Goal: Information Seeking & Learning: Learn about a topic

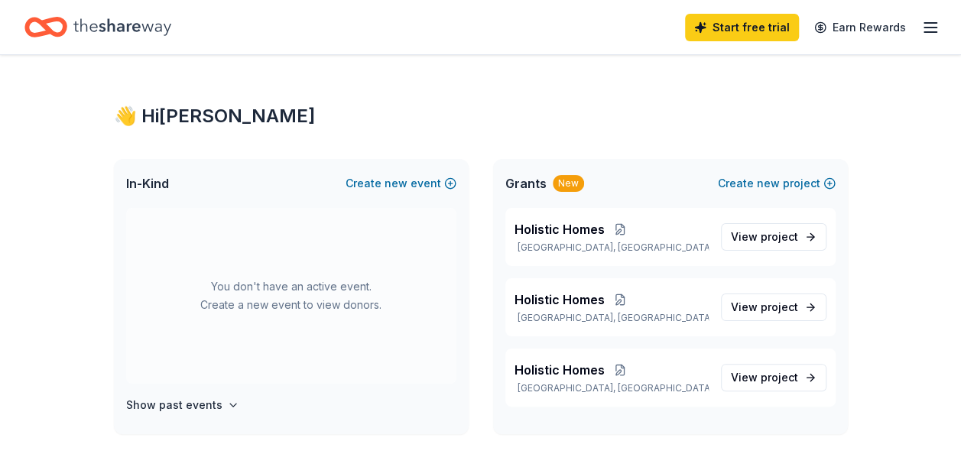
click at [932, 28] on line "button" at bounding box center [931, 28] width 12 height 0
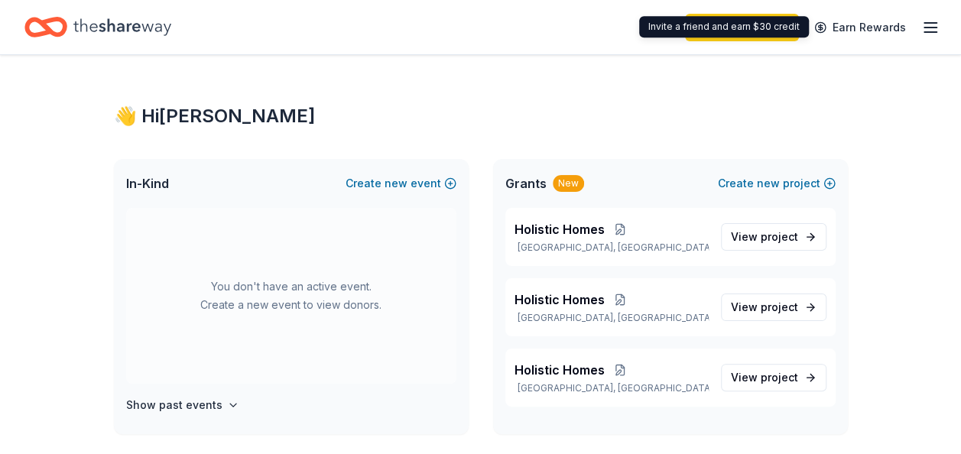
click at [919, 19] on div "Start free trial Earn Rewards" at bounding box center [812, 27] width 255 height 36
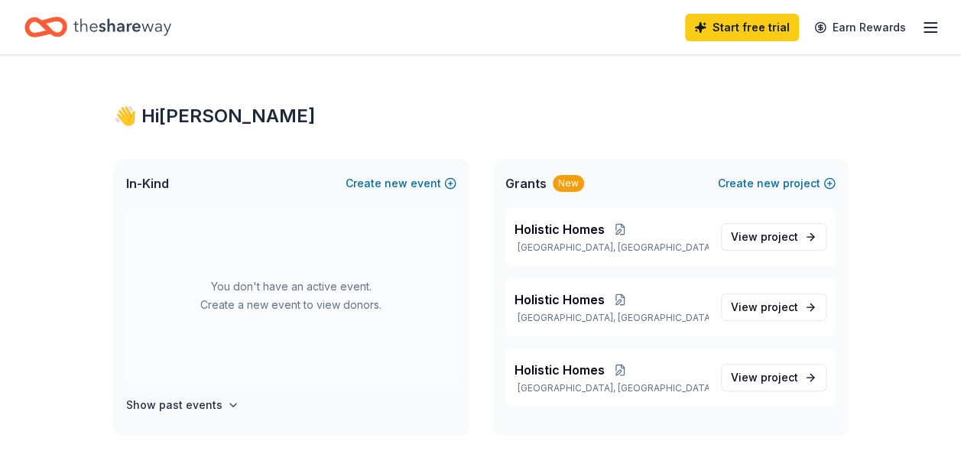
click at [925, 28] on line "button" at bounding box center [931, 28] width 12 height 0
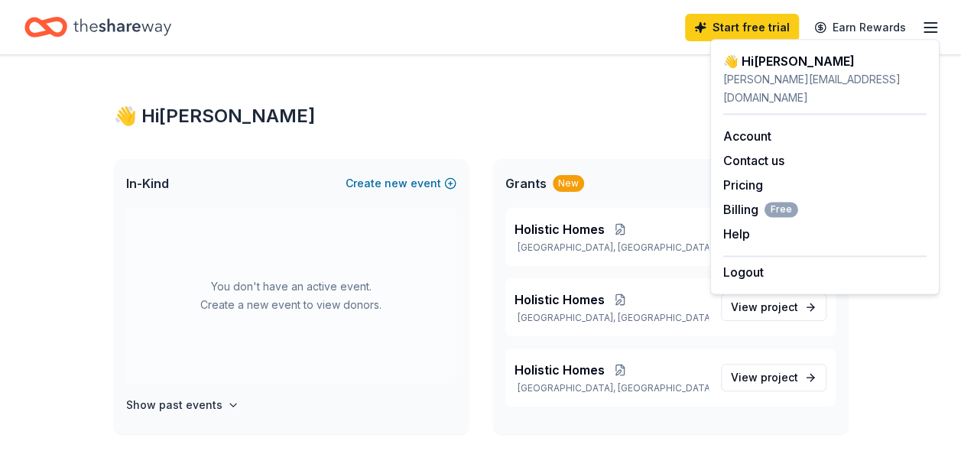
drag, startPoint x: 393, startPoint y: 165, endPoint x: 378, endPoint y: 169, distance: 15.8
click at [378, 169] on div "In-Kind Create new event" at bounding box center [291, 183] width 355 height 49
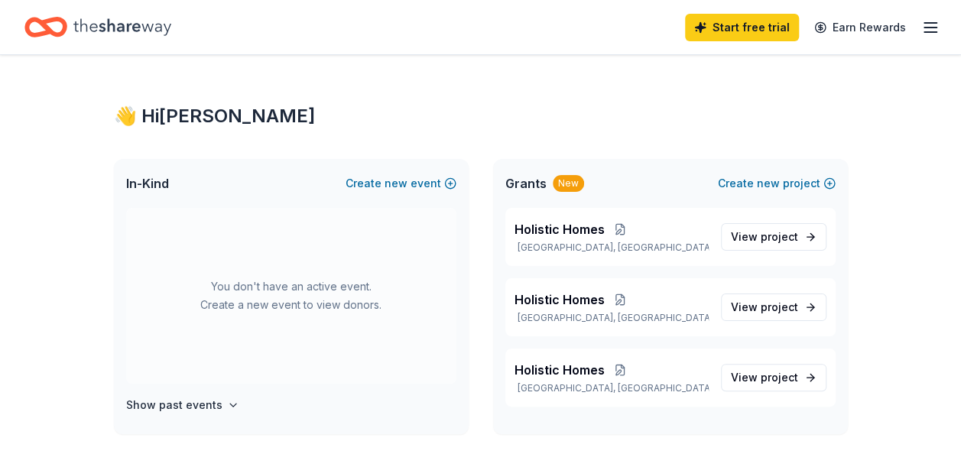
drag, startPoint x: 378, startPoint y: 169, endPoint x: 420, endPoint y: 205, distance: 55.3
click at [420, 205] on div "In-Kind Create new event" at bounding box center [291, 183] width 355 height 49
click at [125, 34] on icon "Home" at bounding box center [122, 26] width 98 height 31
drag, startPoint x: 634, startPoint y: 153, endPoint x: 460, endPoint y: 152, distance: 173.6
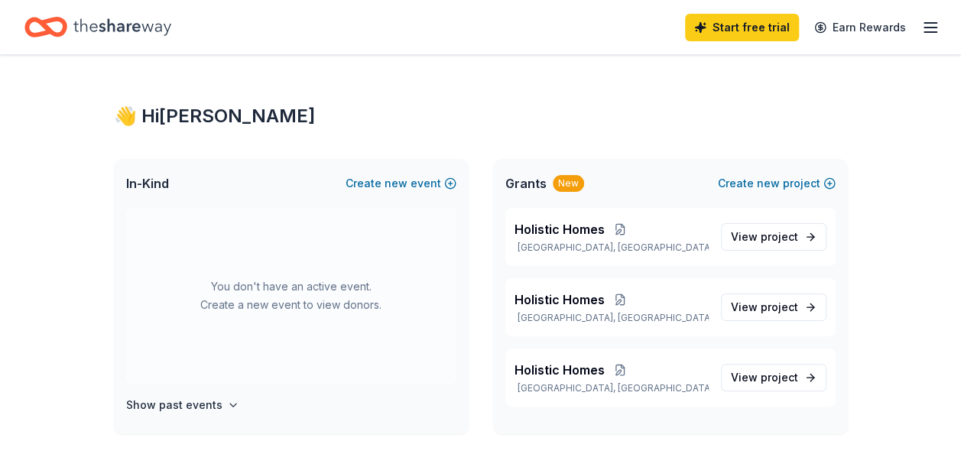
click at [922, 28] on icon "button" at bounding box center [931, 27] width 18 height 18
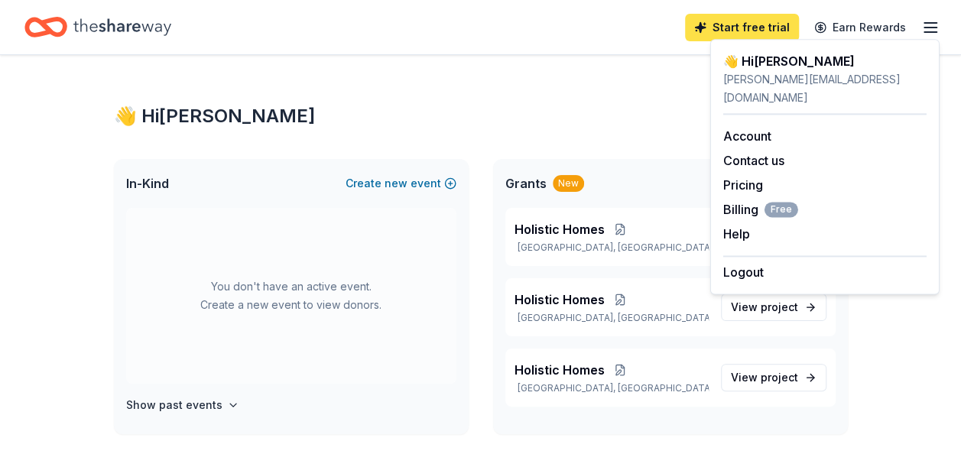
click at [743, 25] on link "Start free trial" at bounding box center [742, 28] width 114 height 28
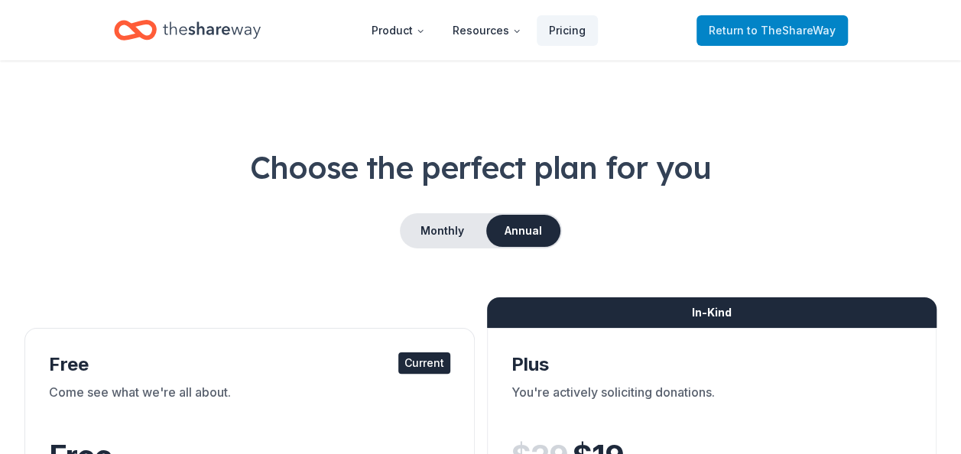
click at [731, 35] on span "Return to TheShareWay" at bounding box center [772, 30] width 127 height 18
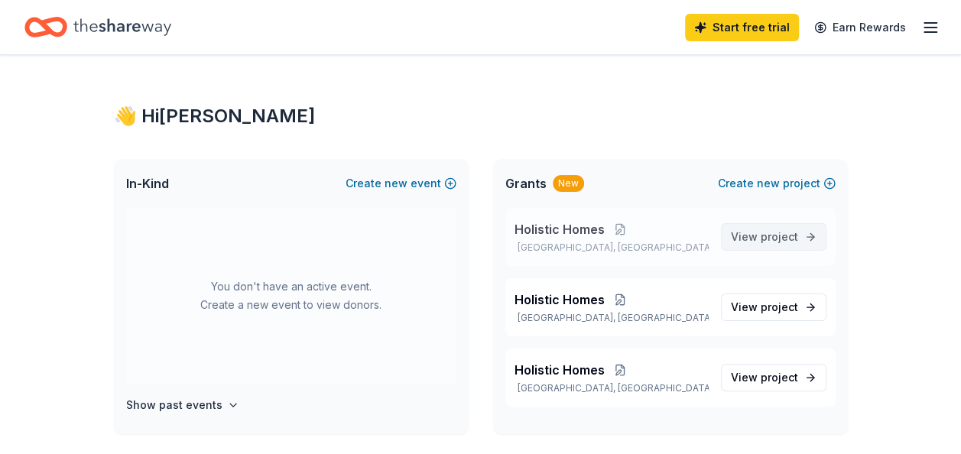
click at [755, 234] on span "View project" at bounding box center [764, 237] width 67 height 18
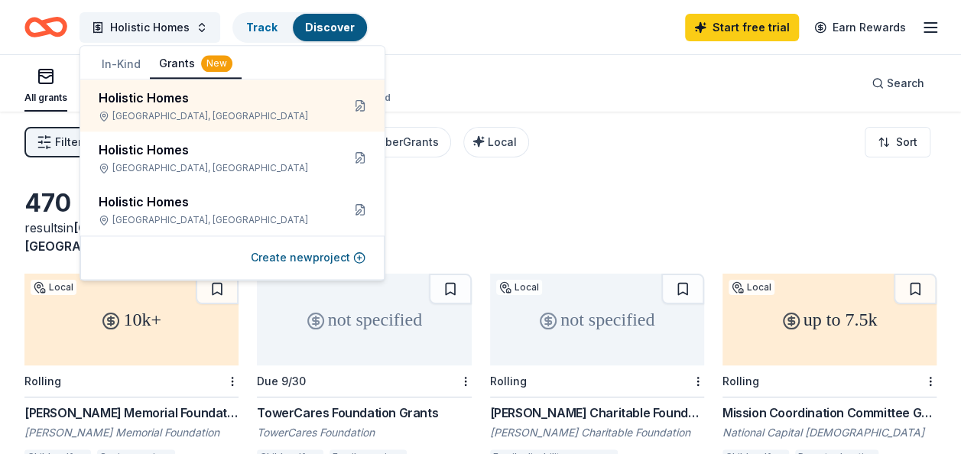
click at [758, 200] on div "470 results in Bethesda, MD" at bounding box center [480, 221] width 912 height 67
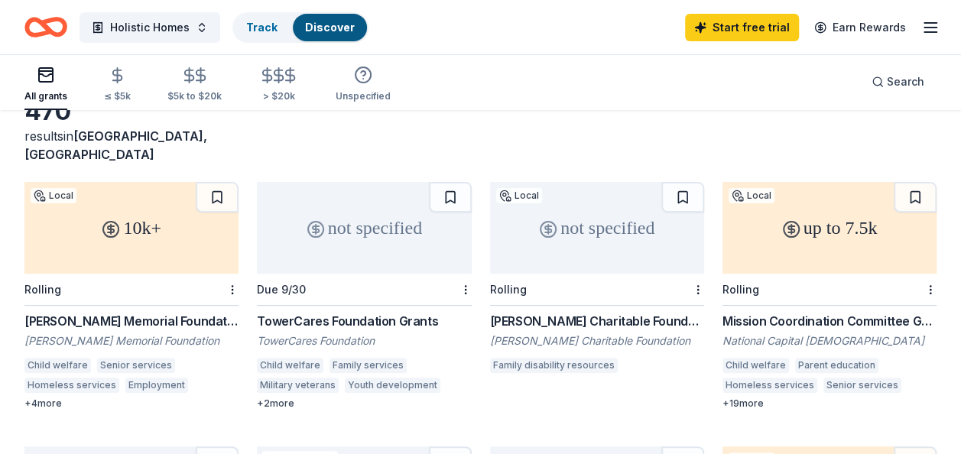
scroll to position [76, 0]
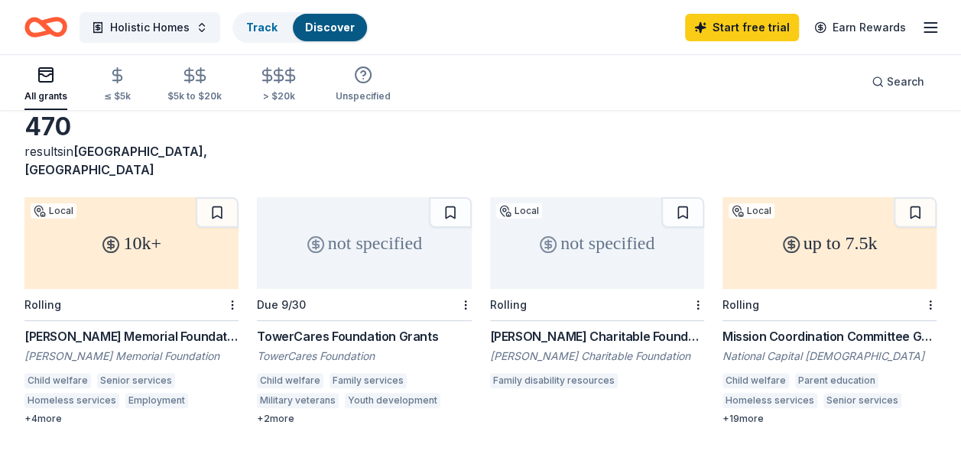
click at [287, 298] on div "Due 9/30" at bounding box center [281, 304] width 49 height 13
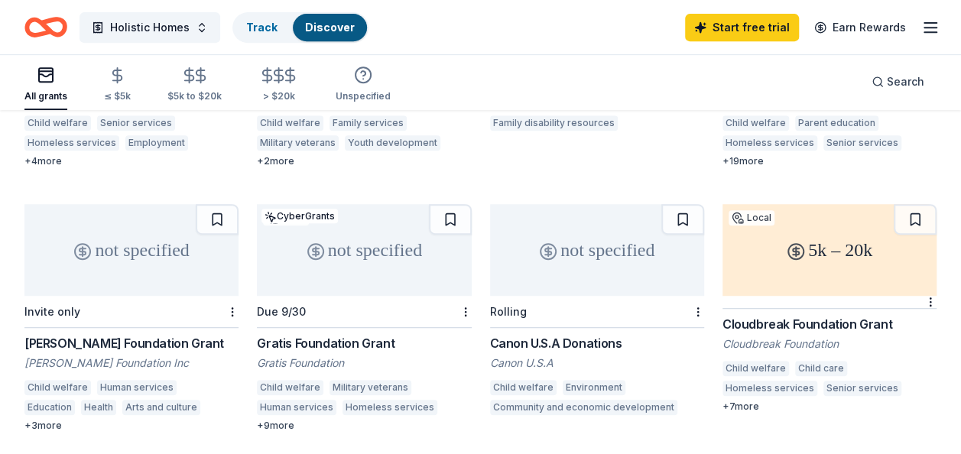
scroll to position [0, 0]
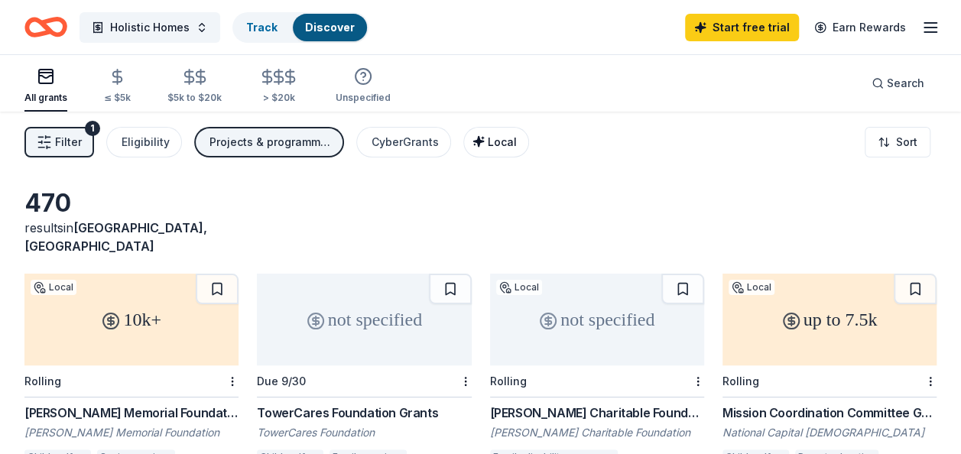
click at [497, 138] on span "Local" at bounding box center [502, 141] width 29 height 13
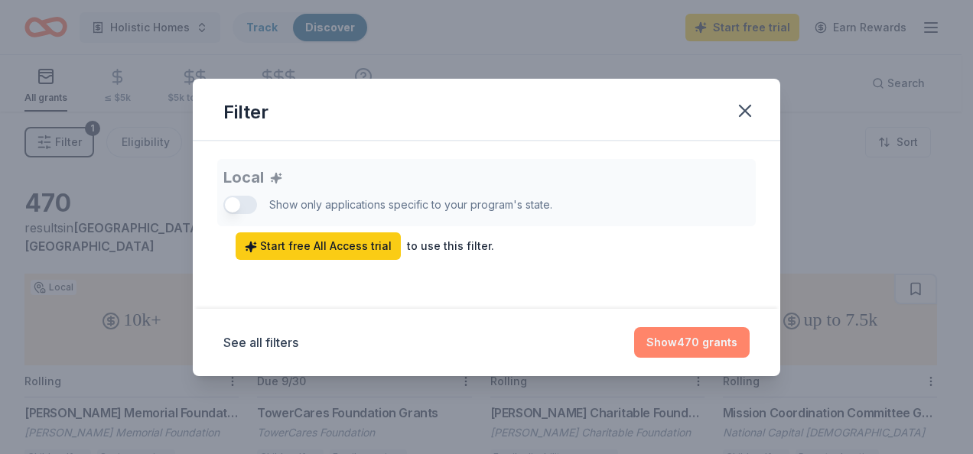
click at [710, 343] on button "Show 470 grants" at bounding box center [691, 342] width 115 height 31
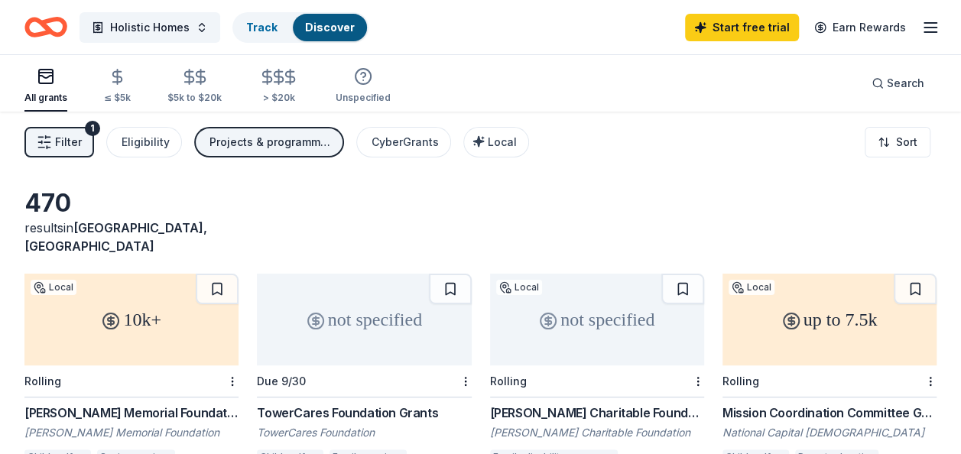
scroll to position [229, 0]
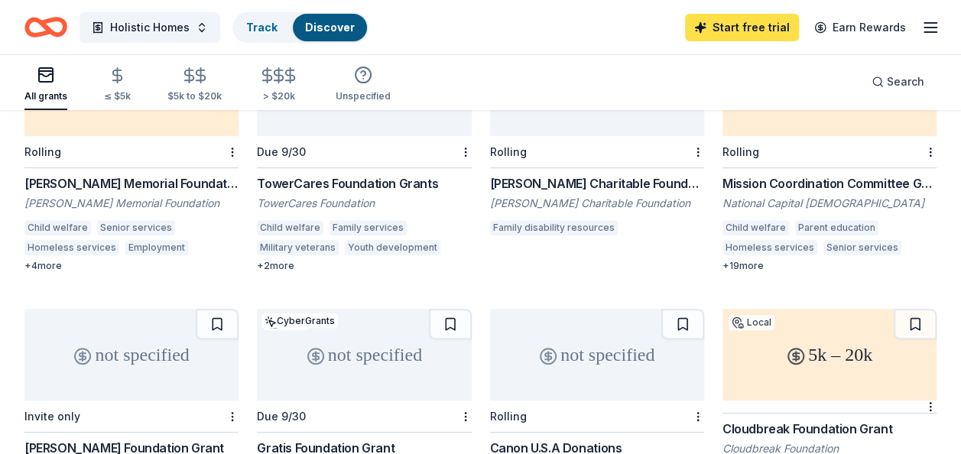
click at [759, 14] on link "Start free trial" at bounding box center [742, 28] width 114 height 28
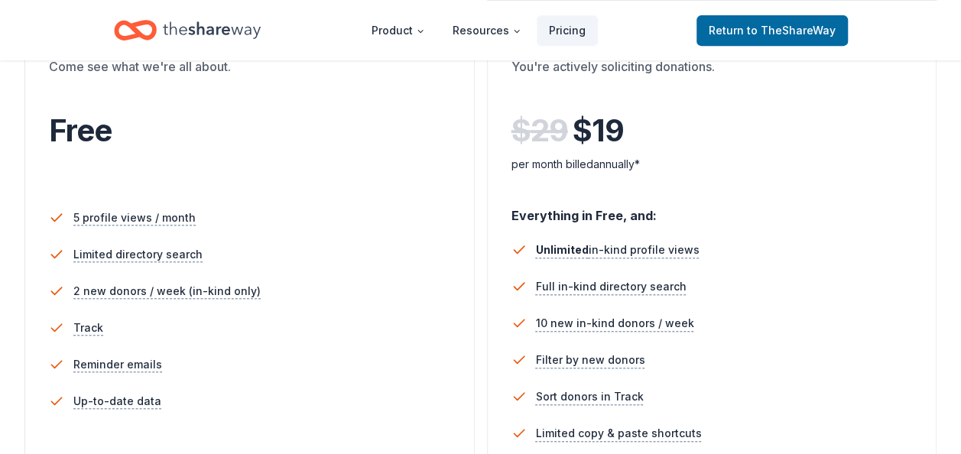
scroll to position [229, 0]
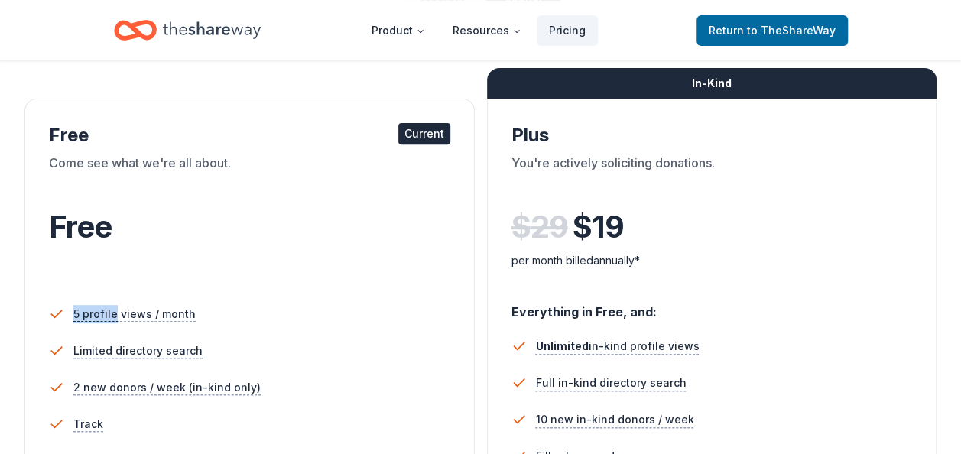
drag, startPoint x: 116, startPoint y: 312, endPoint x: 191, endPoint y: 273, distance: 84.5
click at [191, 273] on div "Free Current Come see what we're all about. Free 5 profile views / month Limite…" at bounding box center [249, 374] width 450 height 551
drag, startPoint x: 191, startPoint y: 273, endPoint x: 382, endPoint y: 122, distance: 243.3
click at [382, 122] on div "Free Current Come see what we're all about. Free 5 profile views / month Limite…" at bounding box center [249, 374] width 450 height 551
click at [407, 132] on div "Current" at bounding box center [424, 133] width 52 height 21
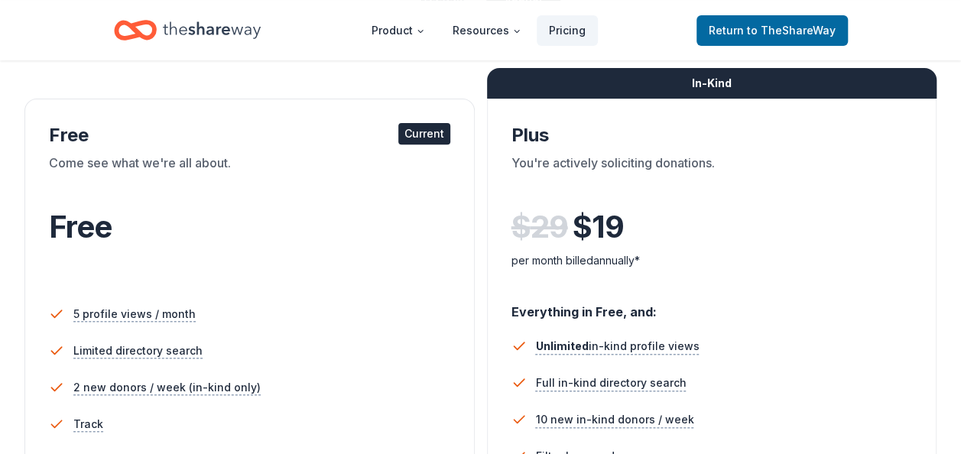
click at [376, 138] on div "Free Current" at bounding box center [250, 135] width 402 height 24
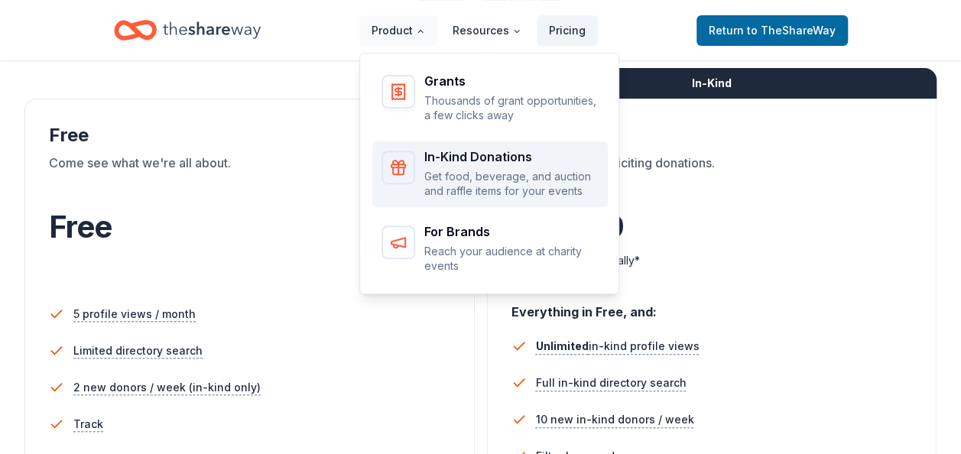
click at [444, 164] on div "In-Kind Donations Get food, beverage, and auction and raffle items for your eve…" at bounding box center [511, 175] width 174 height 48
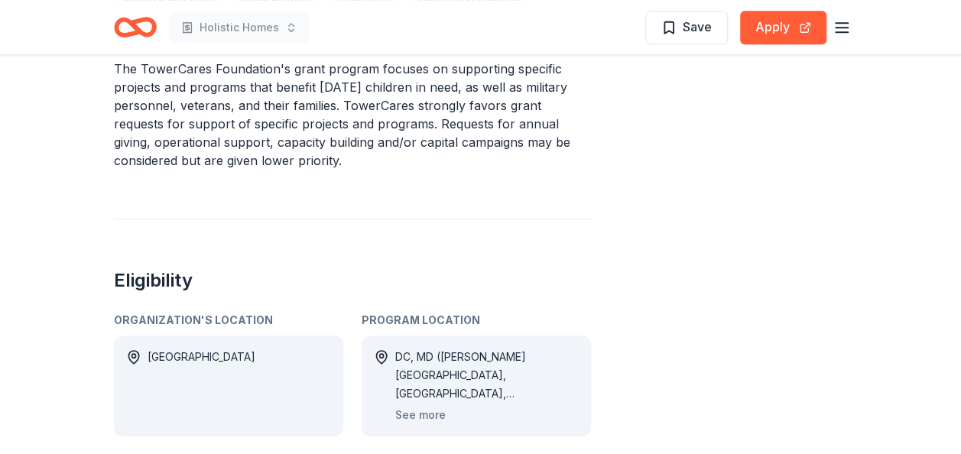
scroll to position [612, 0]
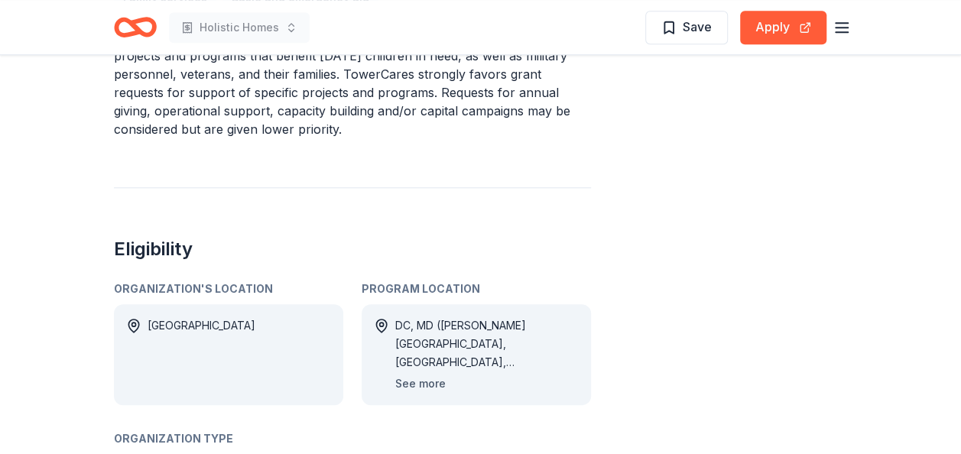
click at [424, 385] on button "See more" at bounding box center [420, 384] width 50 height 18
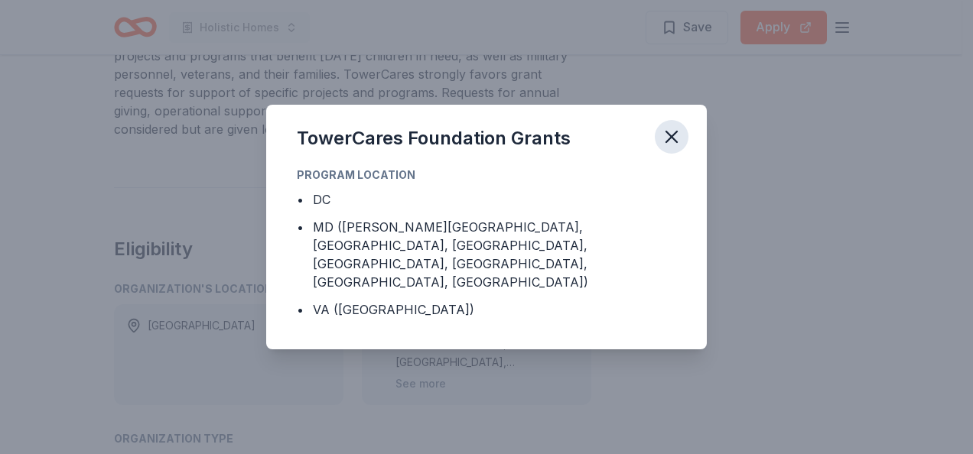
click at [684, 141] on button "button" at bounding box center [672, 137] width 34 height 34
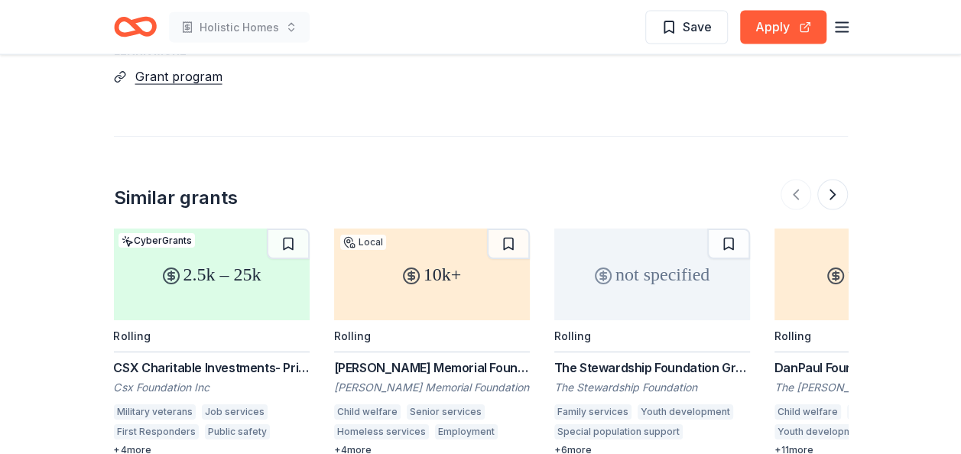
scroll to position [1606, 0]
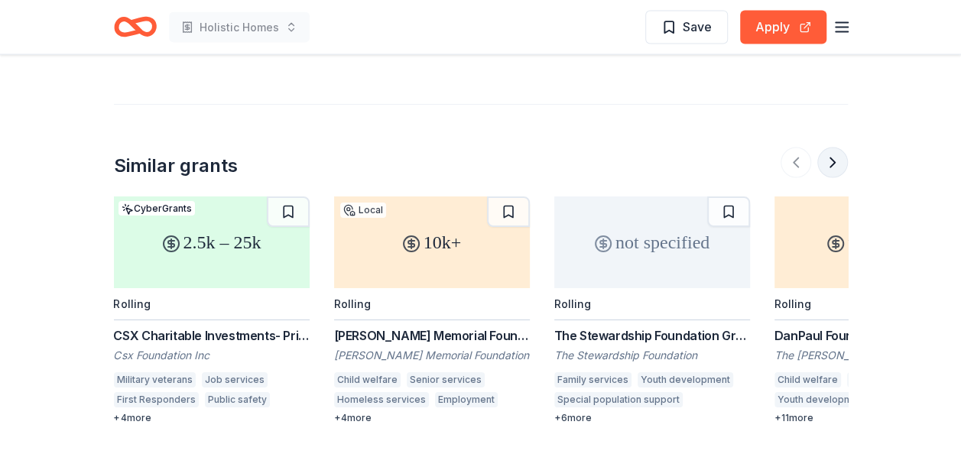
click at [840, 161] on button at bounding box center [833, 163] width 31 height 31
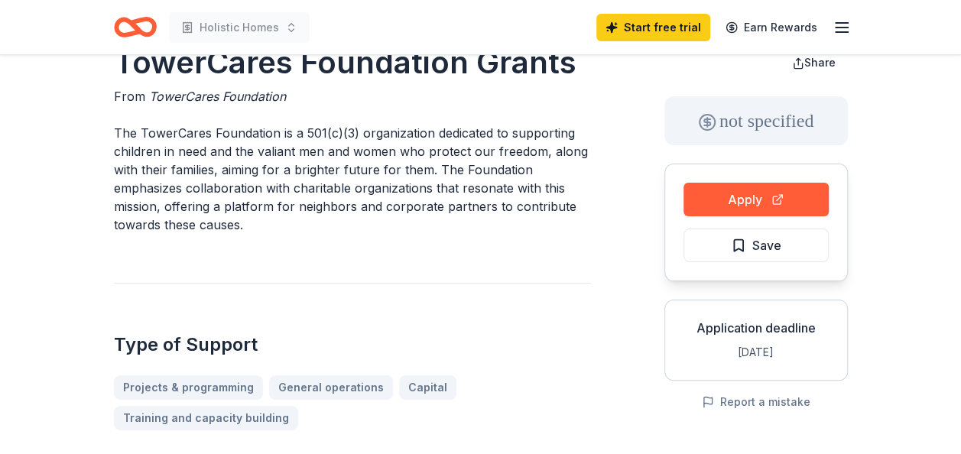
scroll to position [0, 0]
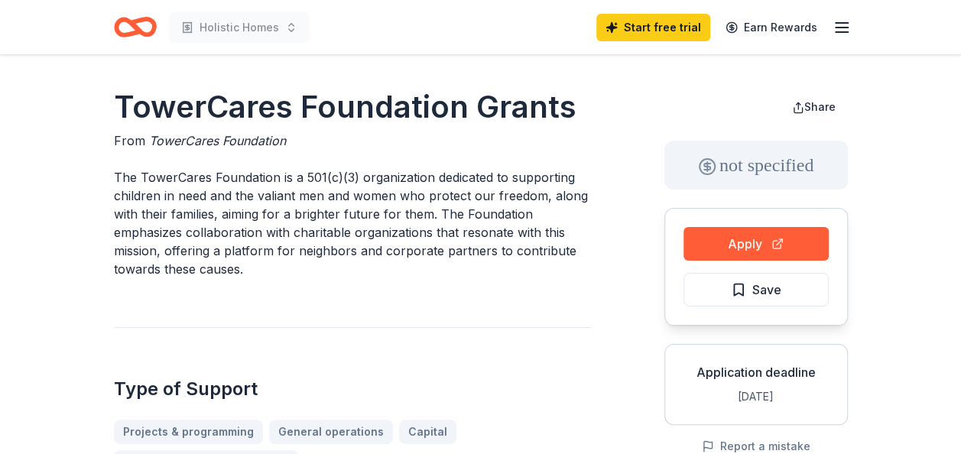
click at [837, 23] on line "button" at bounding box center [842, 23] width 12 height 0
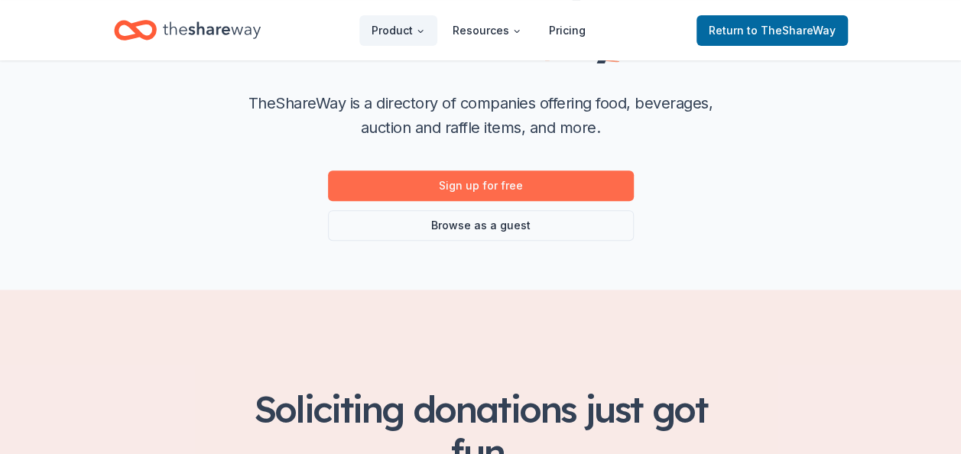
scroll to position [229, 0]
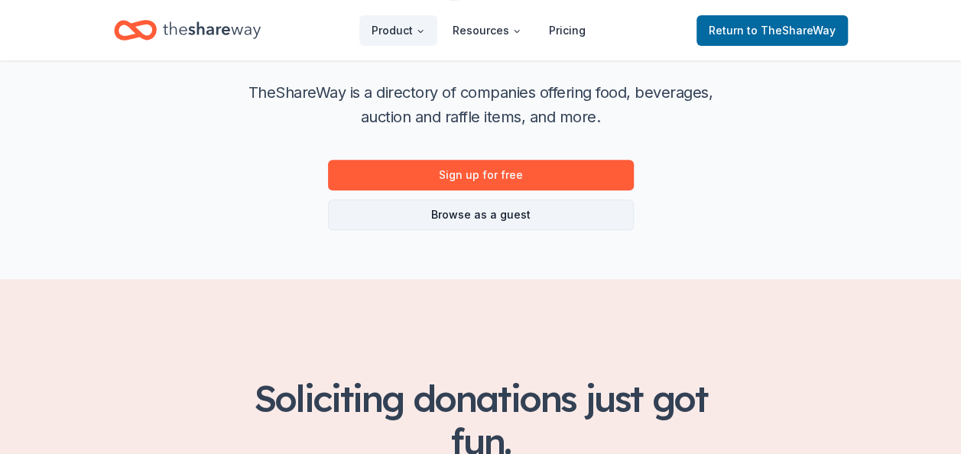
click at [511, 213] on link "Browse as a guest" at bounding box center [481, 215] width 306 height 31
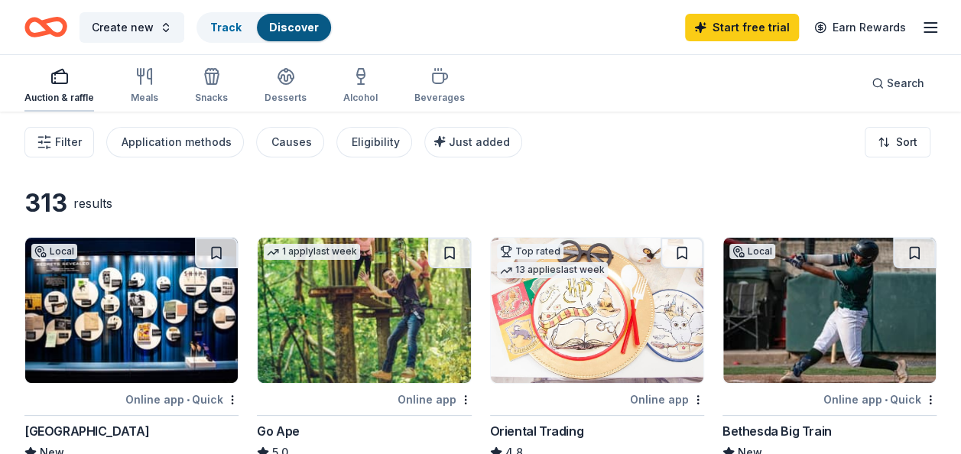
click at [66, 89] on div "Auction & raffle" at bounding box center [59, 85] width 70 height 37
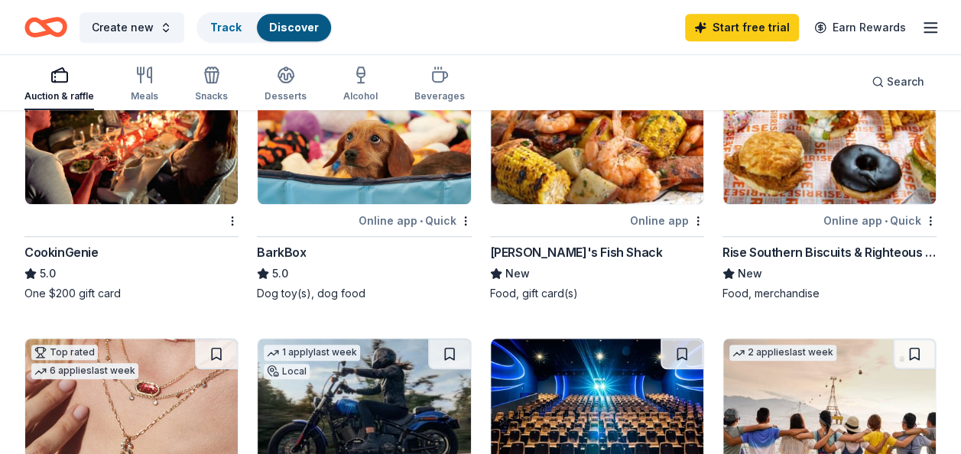
scroll to position [382, 0]
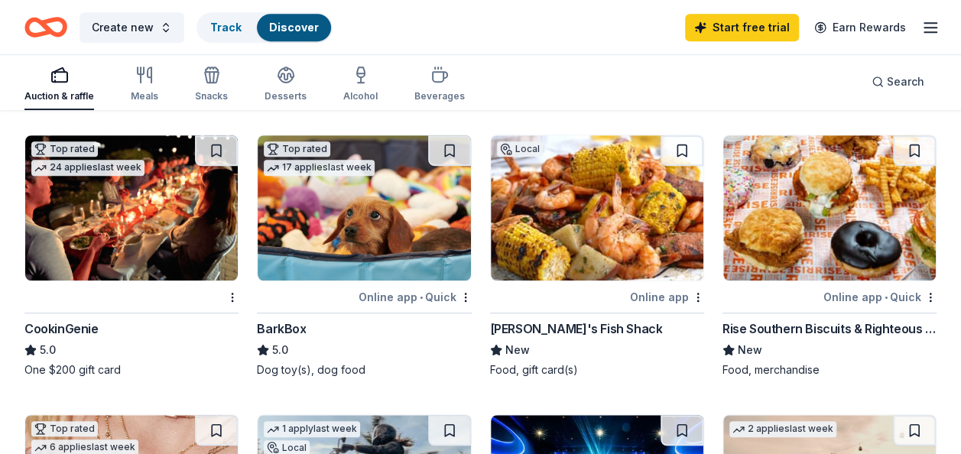
click at [782, 327] on div "Rise Southern Biscuits & Righteous Chicken" at bounding box center [830, 329] width 214 height 18
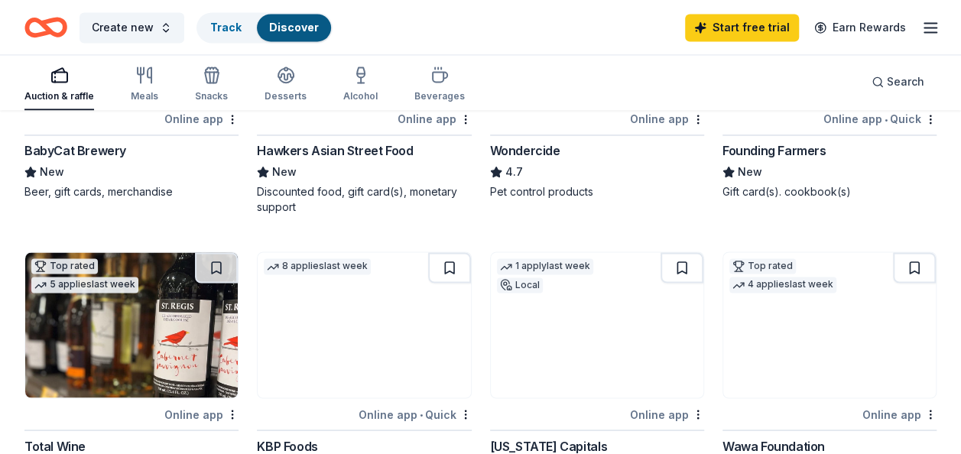
scroll to position [1224, 0]
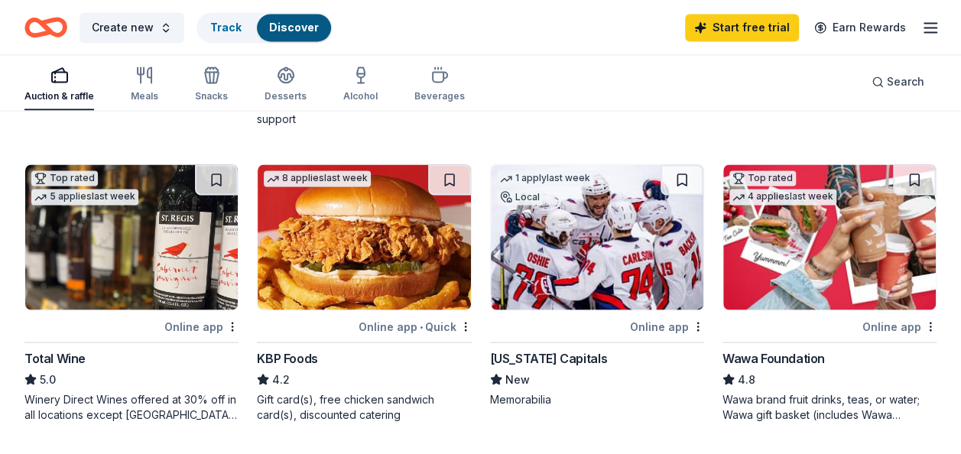
click at [773, 286] on img at bounding box center [830, 236] width 213 height 145
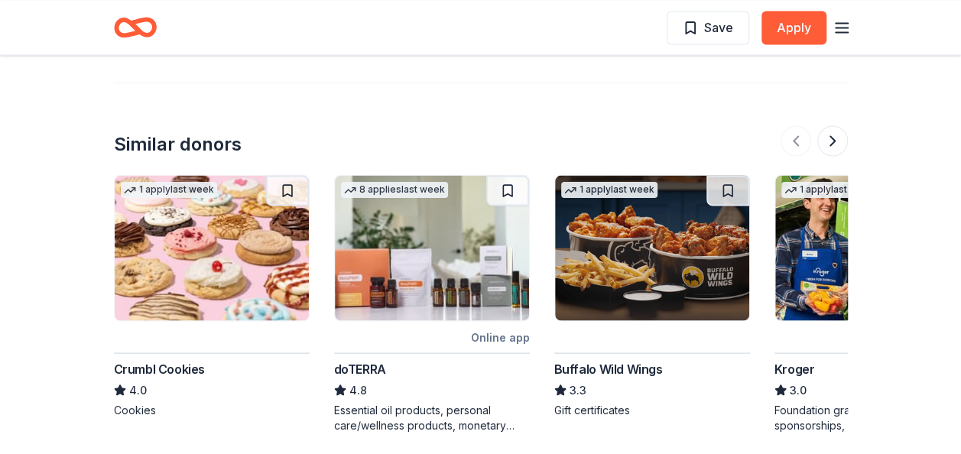
scroll to position [1453, 0]
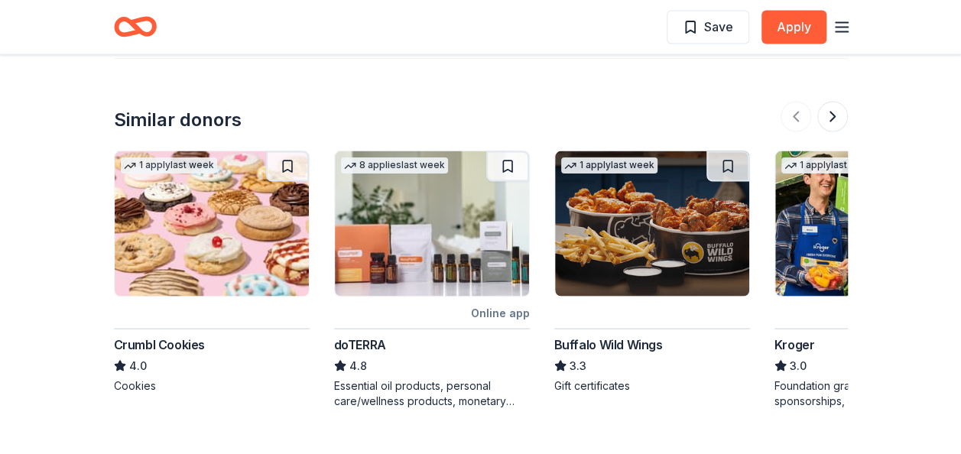
click at [702, 222] on img at bounding box center [652, 223] width 194 height 145
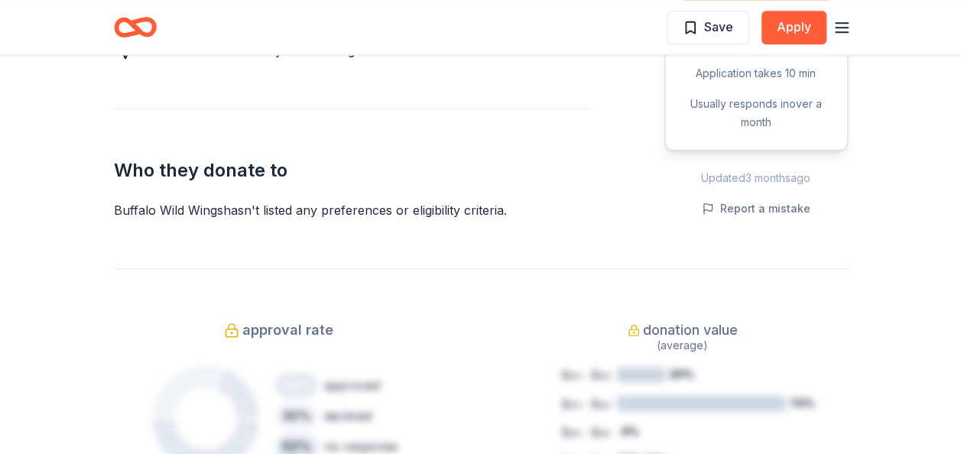
scroll to position [841, 0]
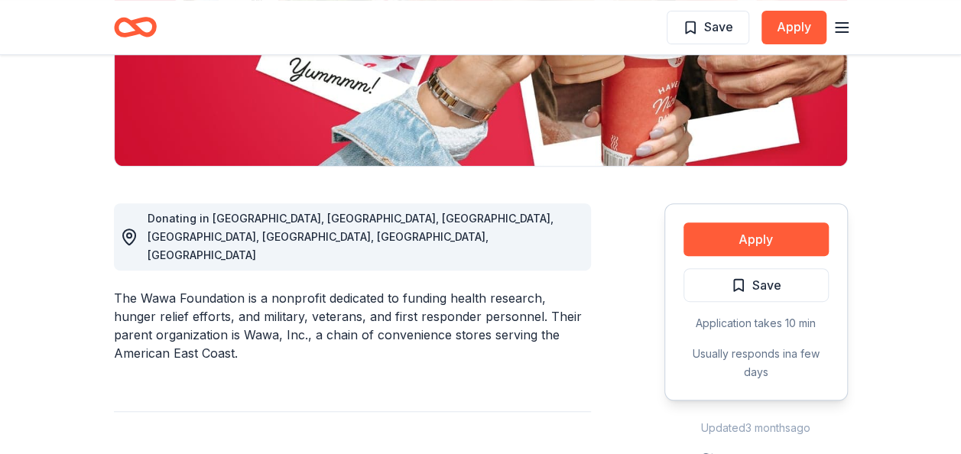
scroll to position [382, 0]
